Goal: Information Seeking & Learning: Learn about a topic

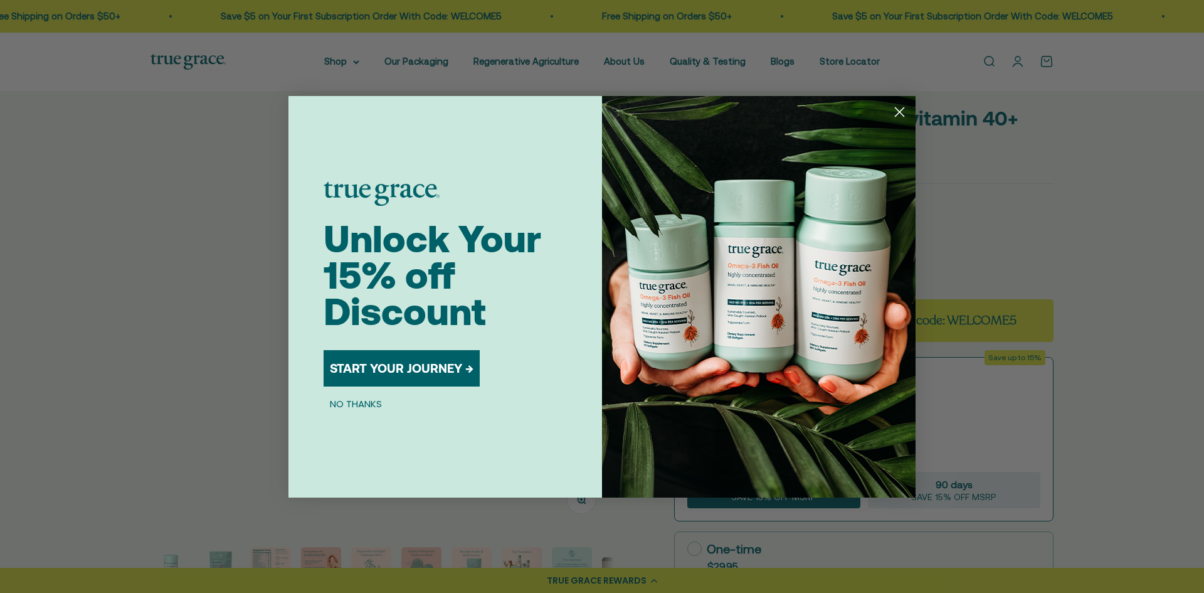
click at [905, 108] on circle "Close dialog" at bounding box center [899, 111] width 21 height 21
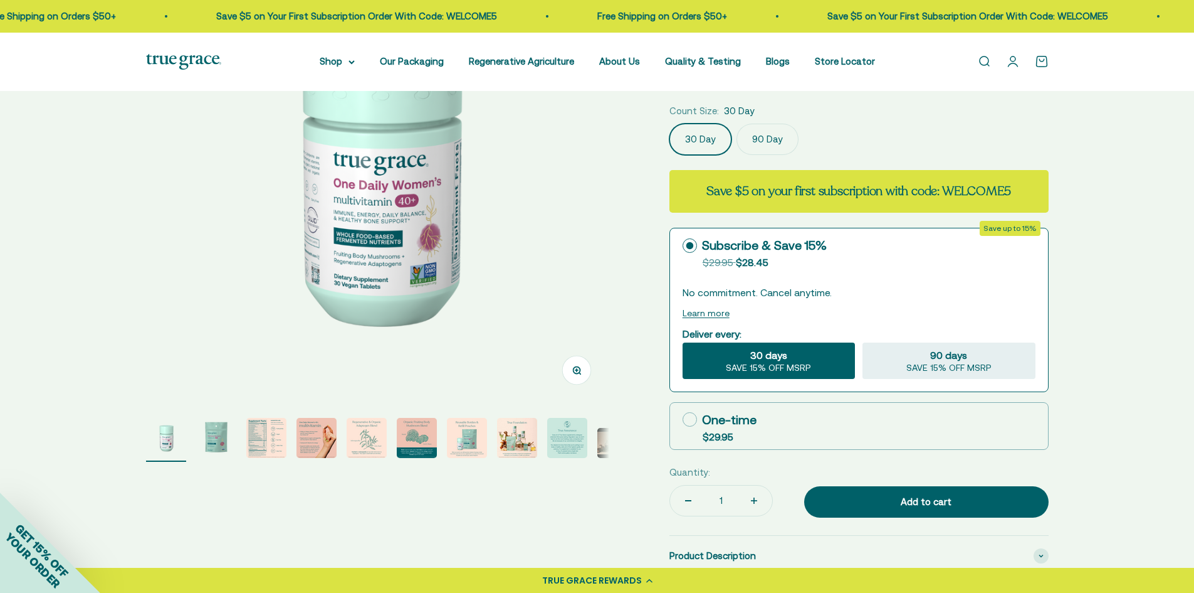
scroll to position [125, 0]
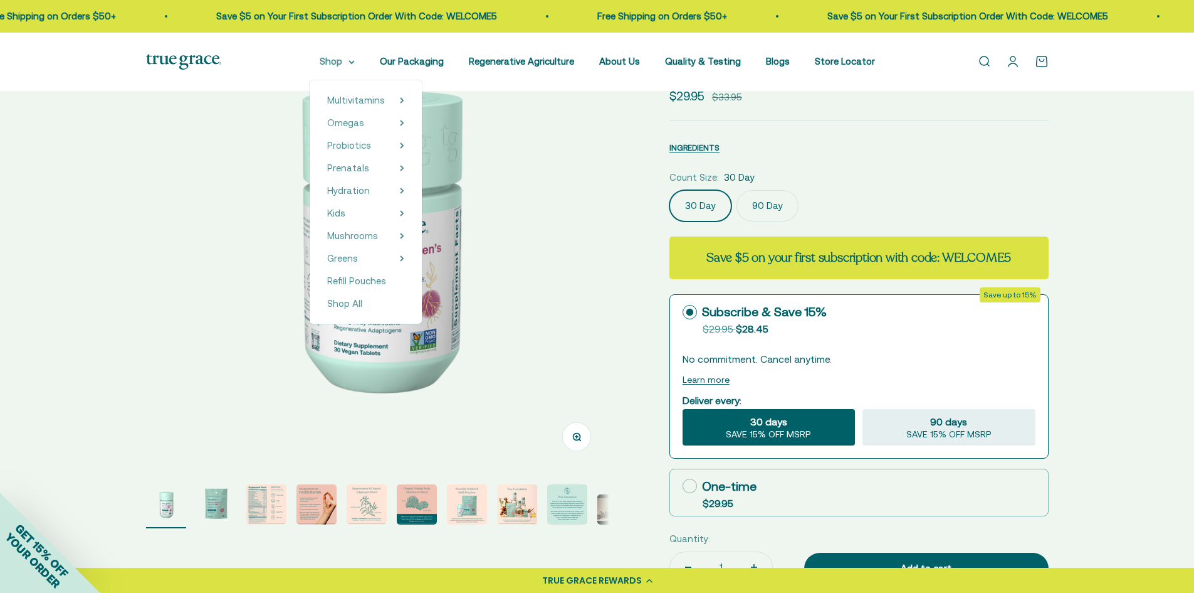
click at [352, 60] on summary "Shop" at bounding box center [337, 61] width 35 height 15
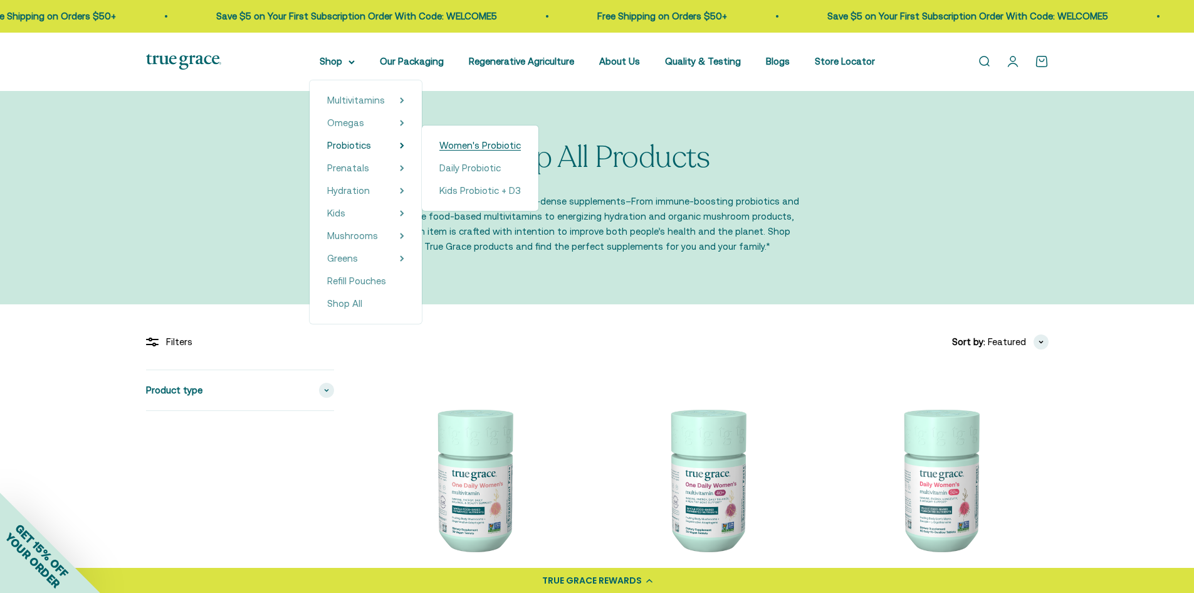
click at [458, 150] on span "Women's Probiotic" at bounding box center [481, 145] width 82 height 11
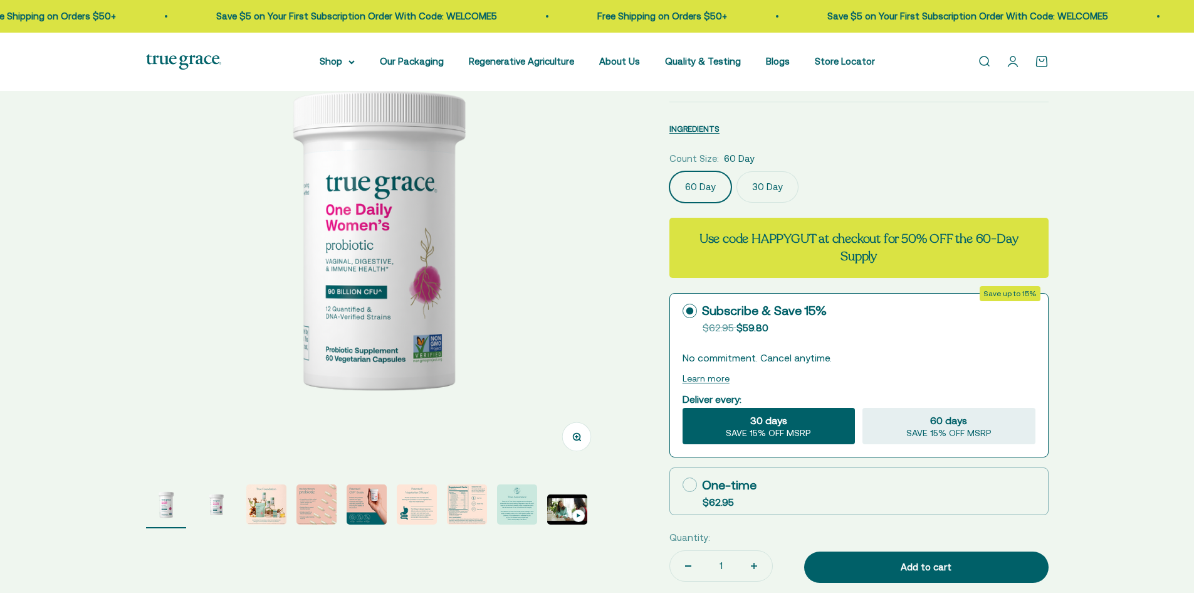
scroll to position [125, 0]
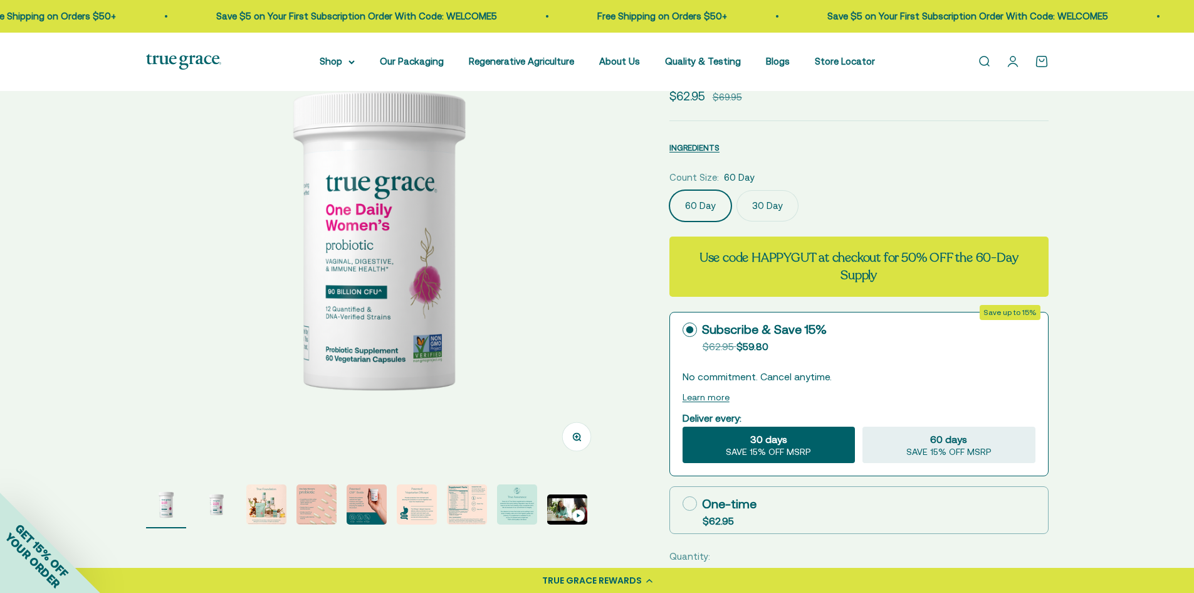
click at [479, 498] on img "Go to item 7" at bounding box center [467, 504] width 40 height 40
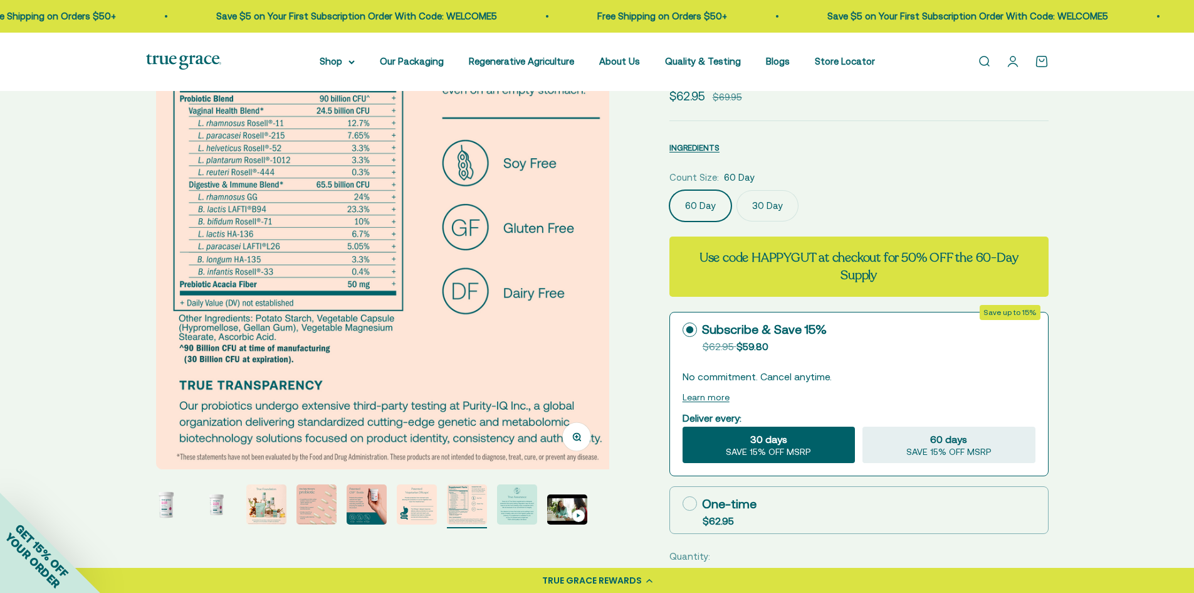
scroll to position [0, 2871]
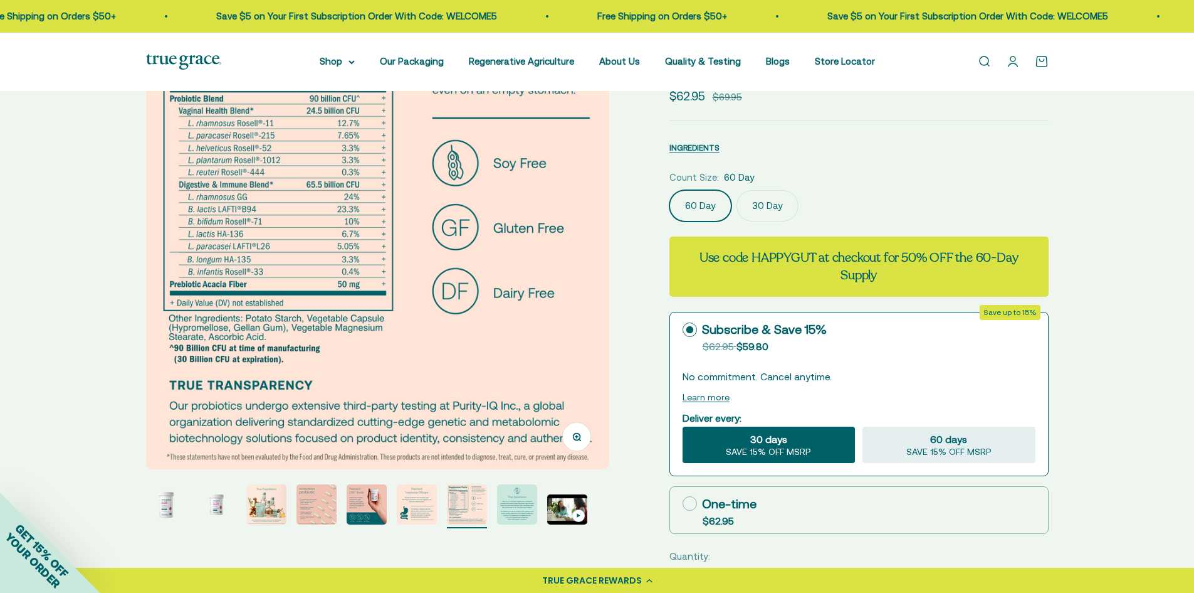
click at [236, 144] on img at bounding box center [377, 237] width 463 height 463
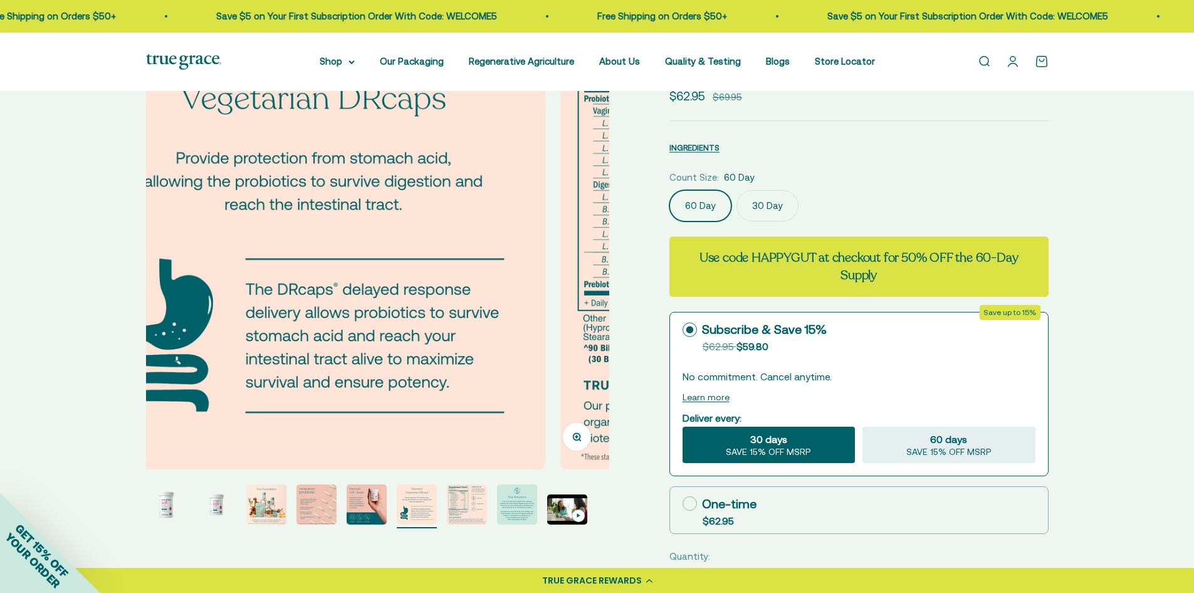
scroll to position [0, 2393]
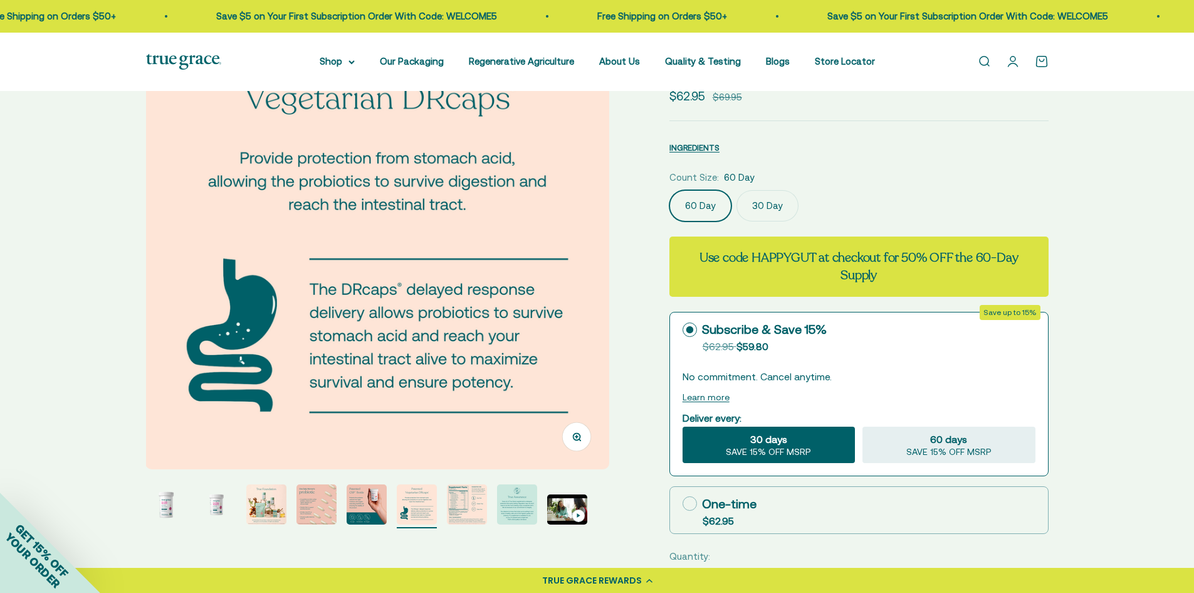
click at [586, 306] on img at bounding box center [376, 237] width 463 height 463
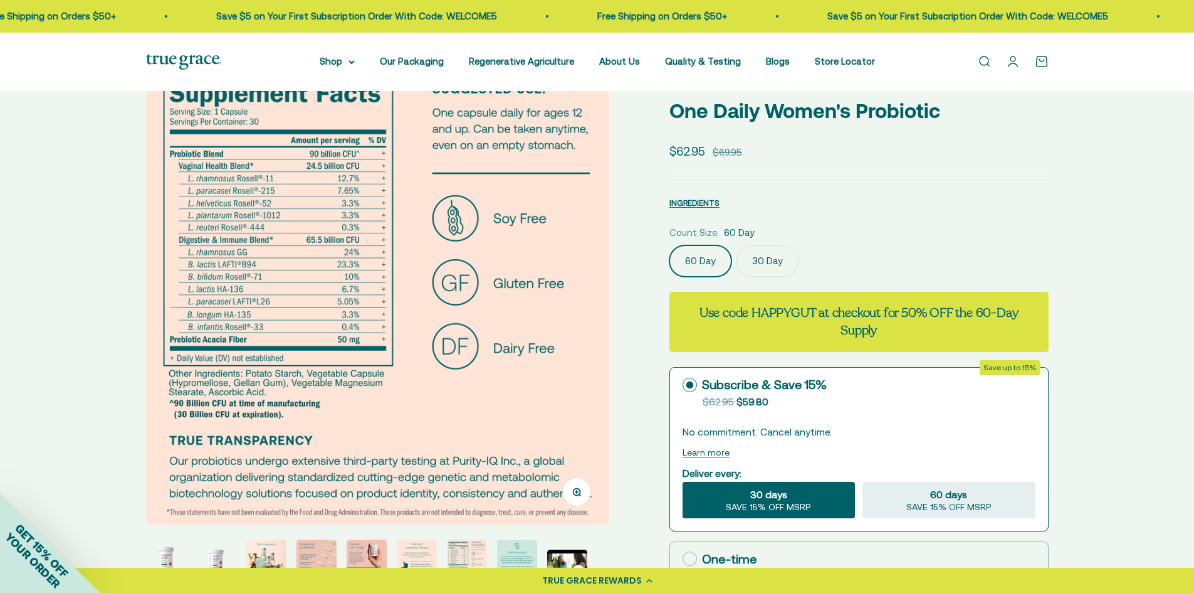
scroll to position [0, 0]
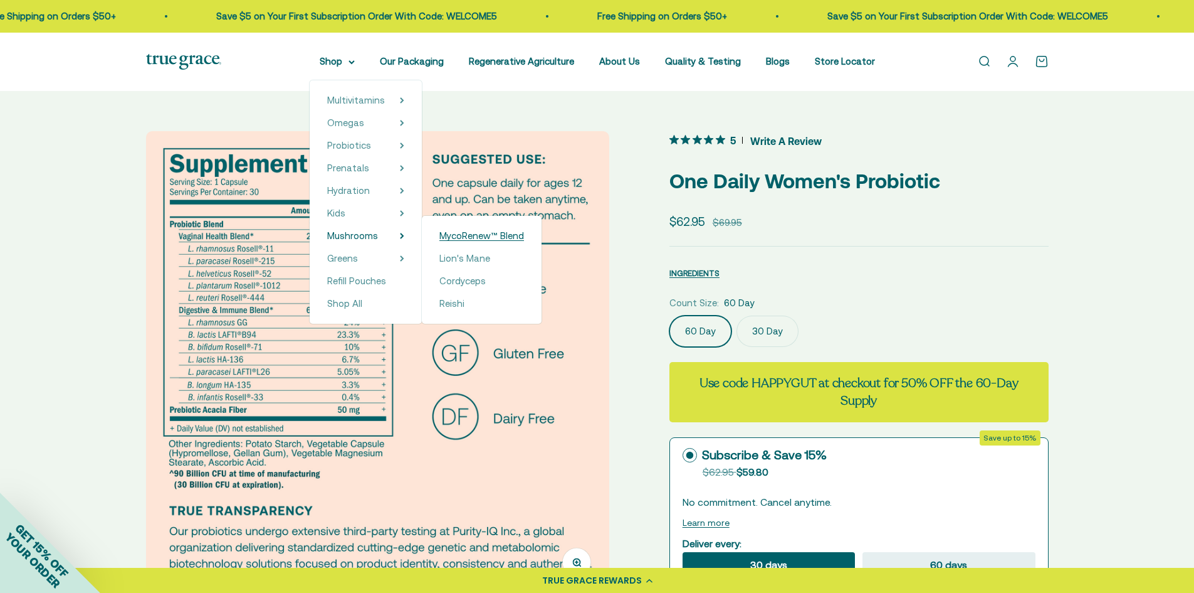
click at [450, 234] on span "MycoRenew™ Blend" at bounding box center [482, 235] width 85 height 11
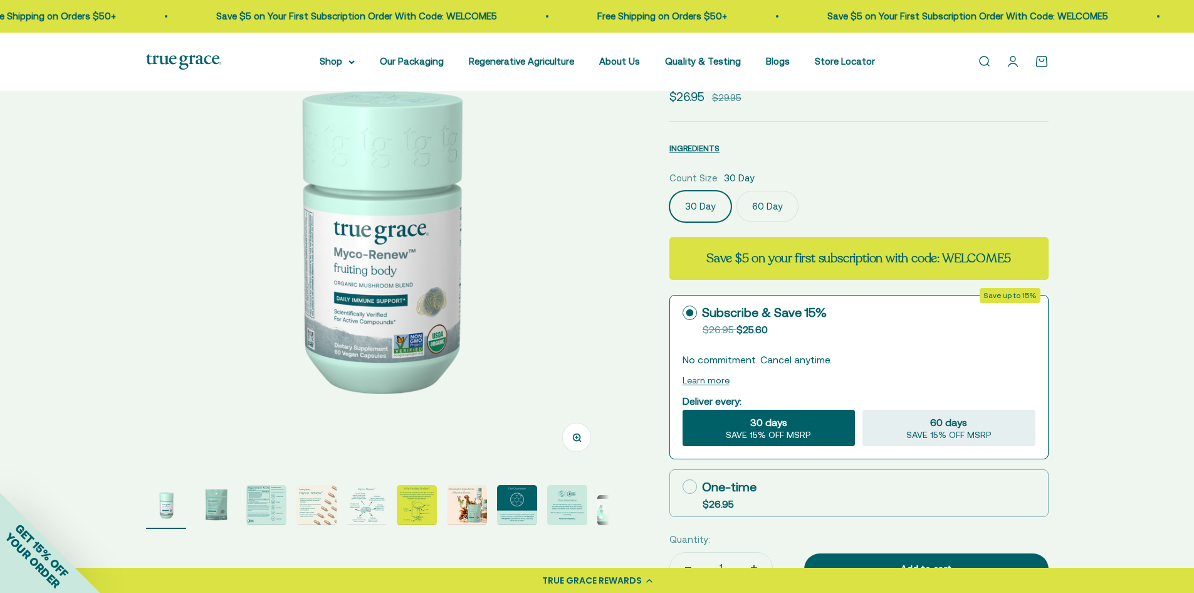
scroll to position [125, 0]
click at [318, 505] on img "Go to item 4" at bounding box center [317, 504] width 40 height 40
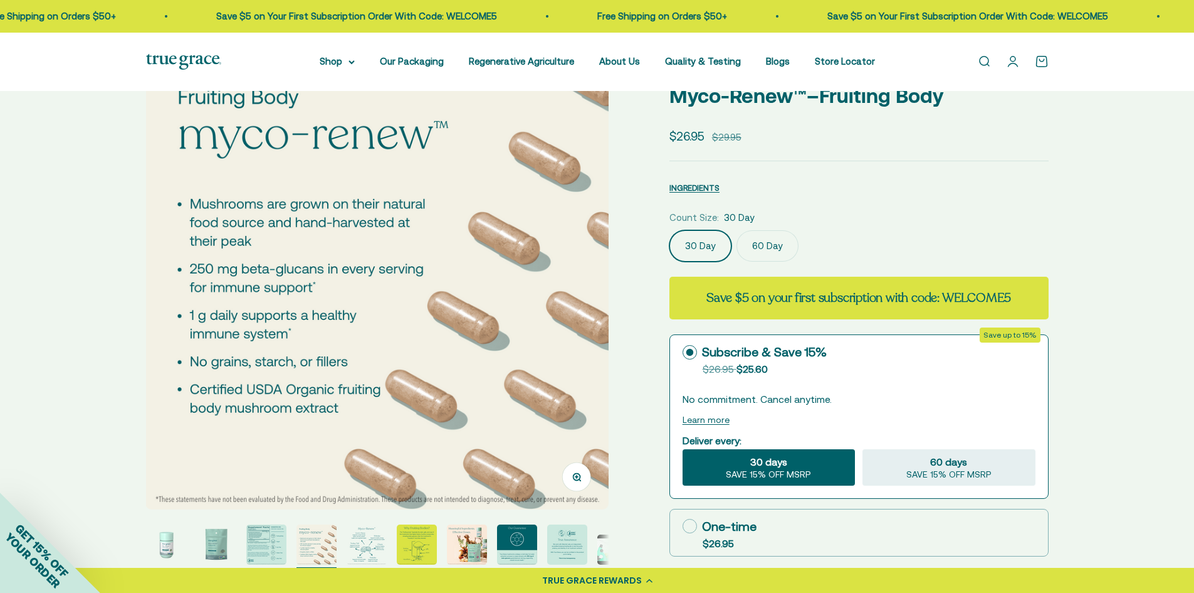
scroll to position [63, 0]
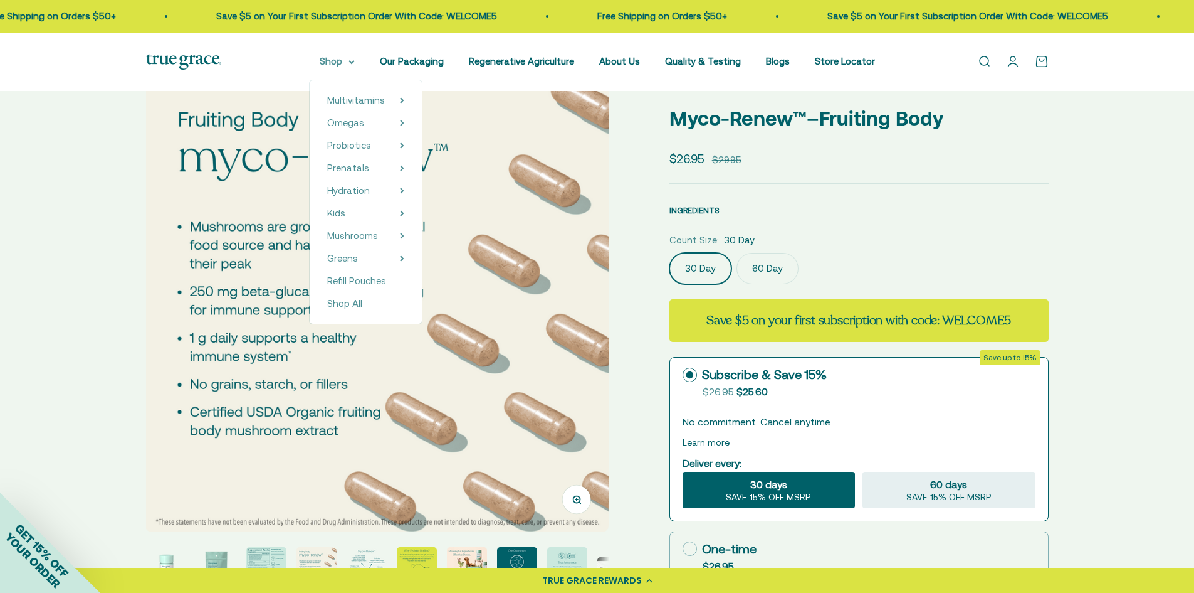
click at [355, 64] on icon at bounding box center [352, 62] width 6 height 4
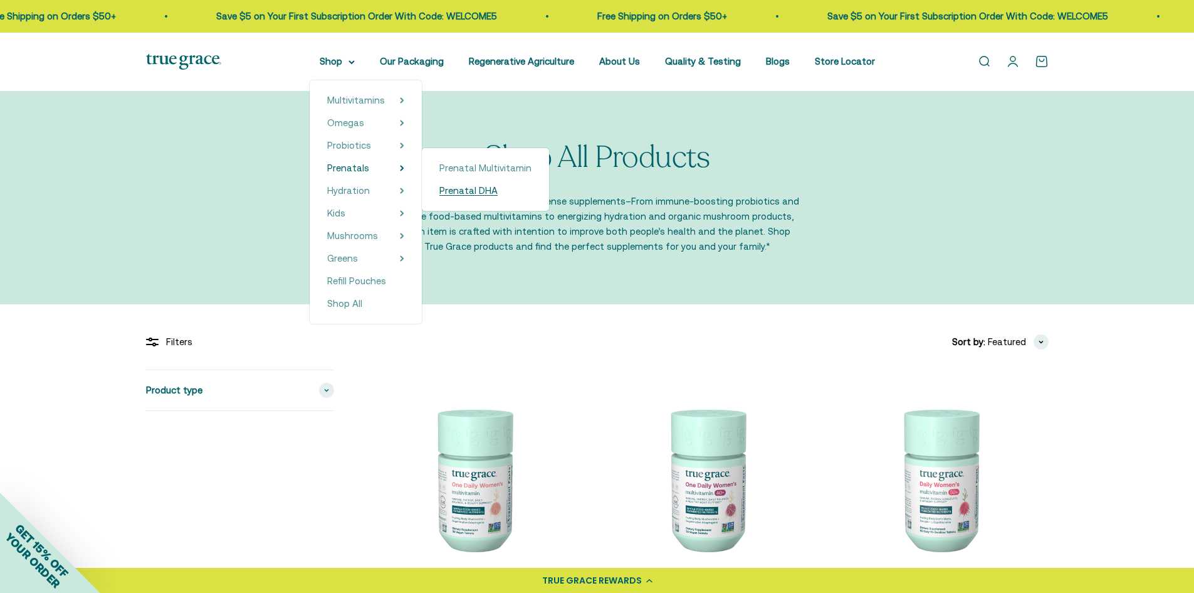
click at [473, 189] on span "Prenatal DHA" at bounding box center [469, 190] width 58 height 11
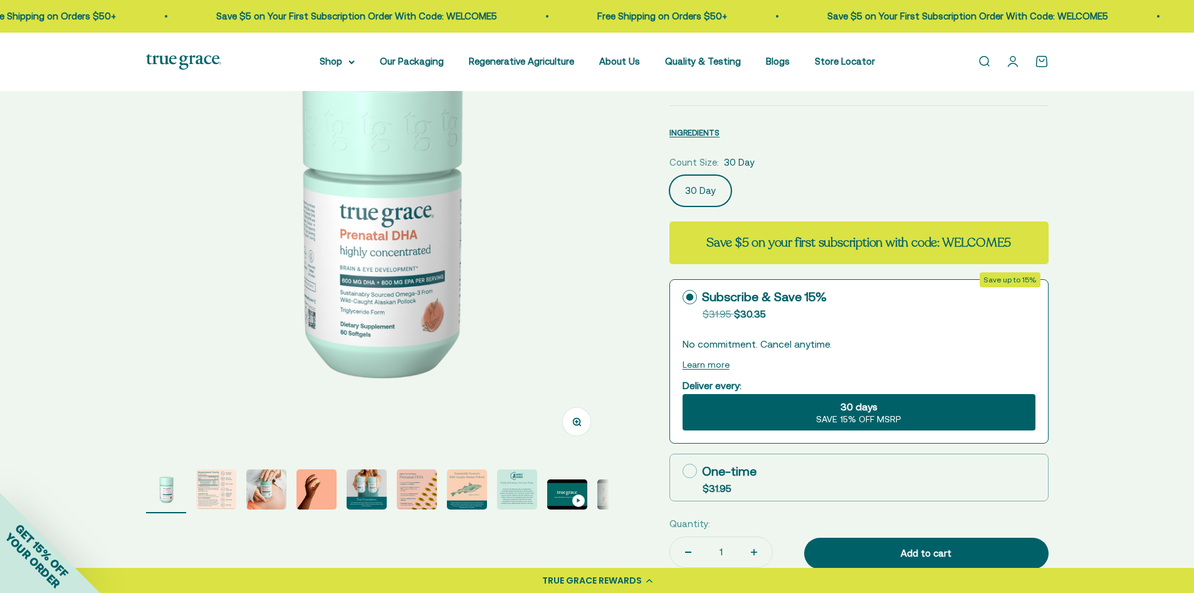
scroll to position [125, 0]
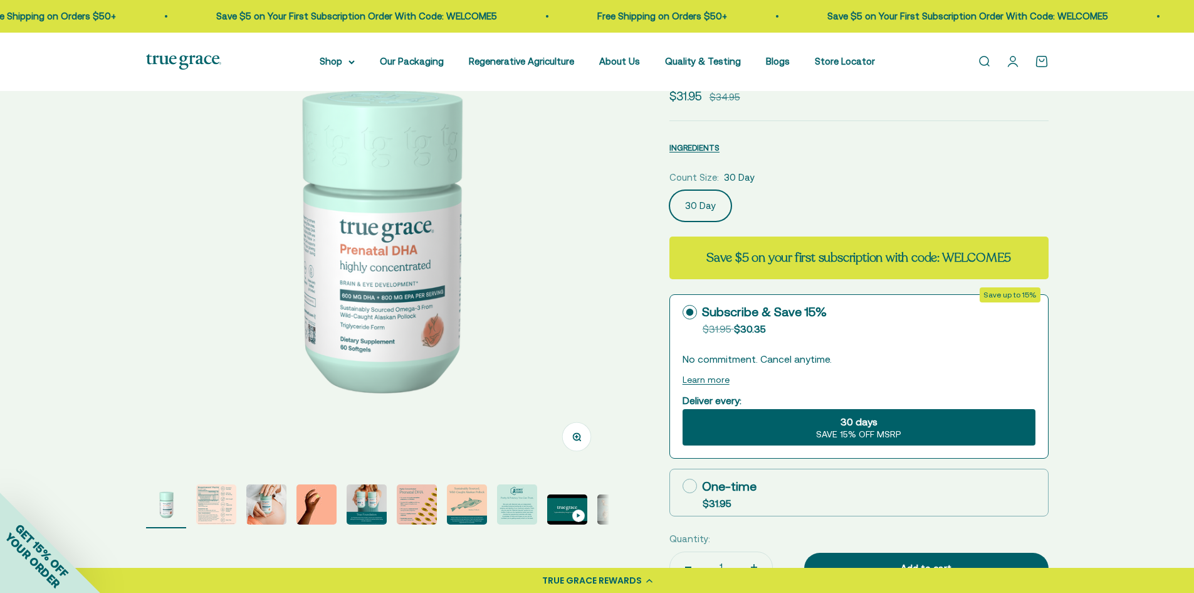
click at [208, 507] on img "Go to item 2" at bounding box center [216, 504] width 40 height 40
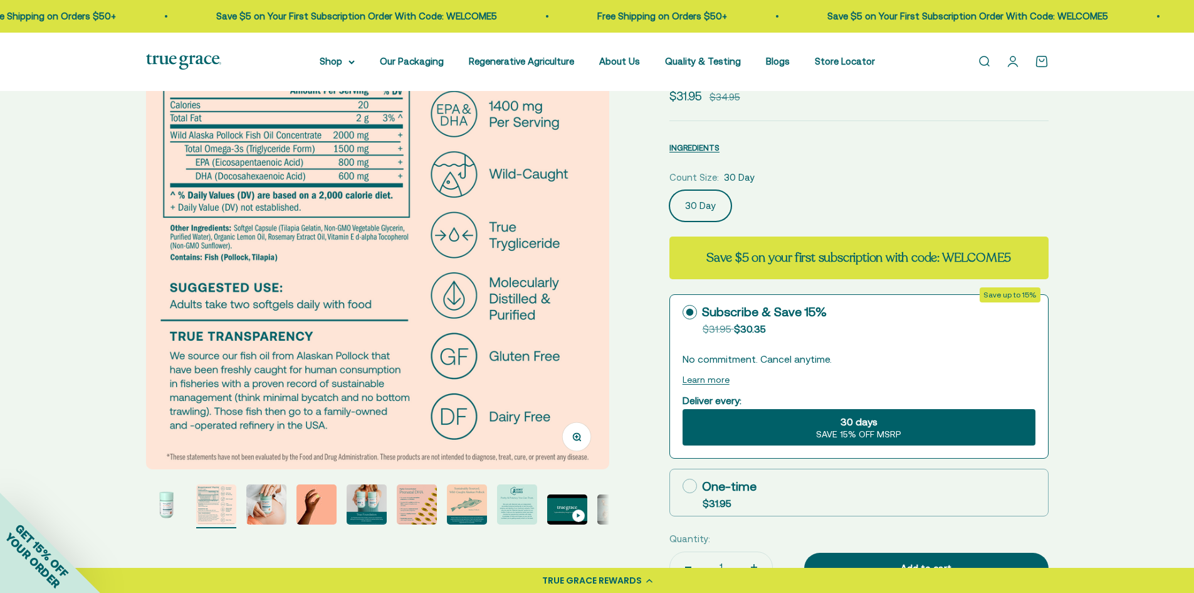
click at [414, 507] on img "Go to item 6" at bounding box center [417, 504] width 40 height 40
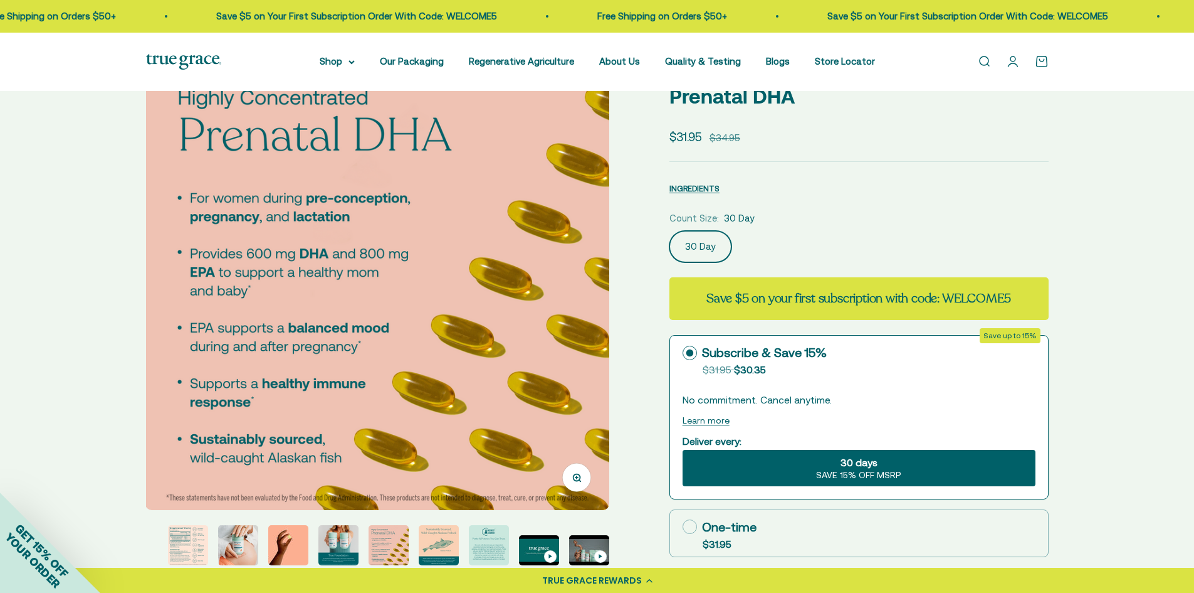
scroll to position [63, 0]
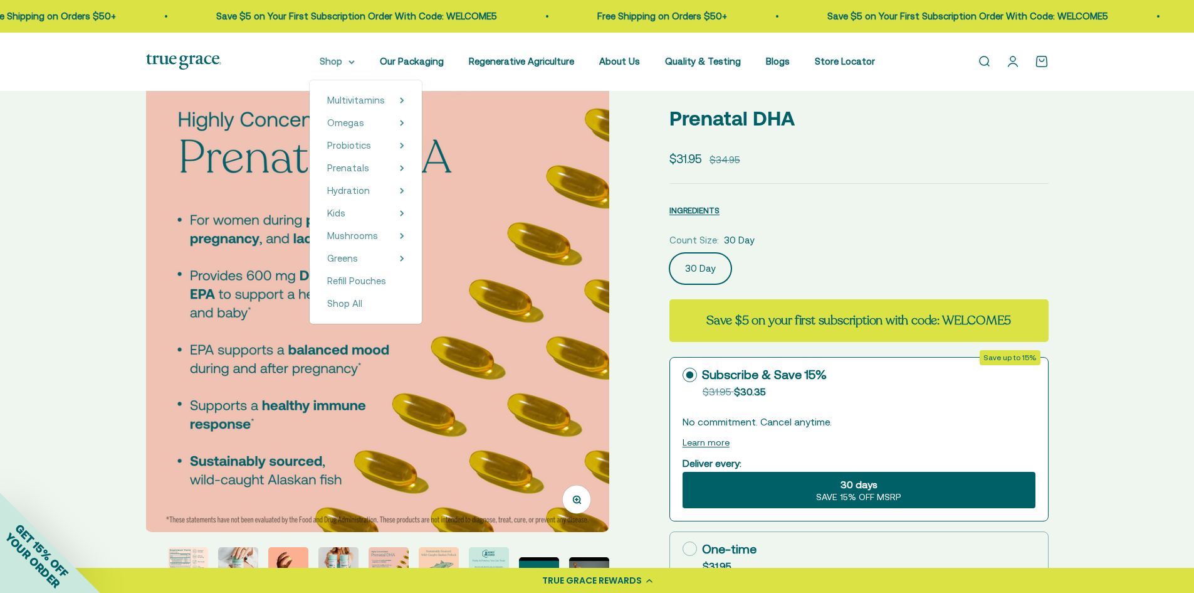
click at [345, 58] on summary "Shop" at bounding box center [337, 61] width 35 height 15
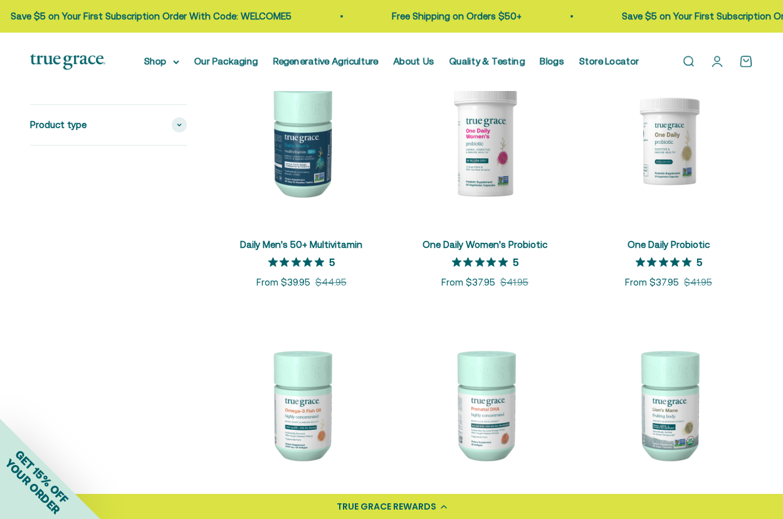
scroll to position [564, 0]
